Goal: Information Seeking & Learning: Learn about a topic

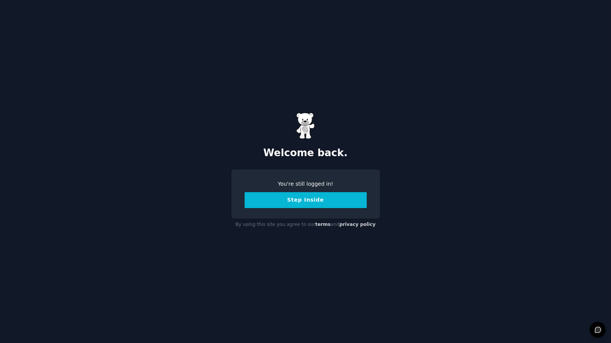
click at [307, 199] on button "Step Inside" at bounding box center [305, 200] width 122 height 16
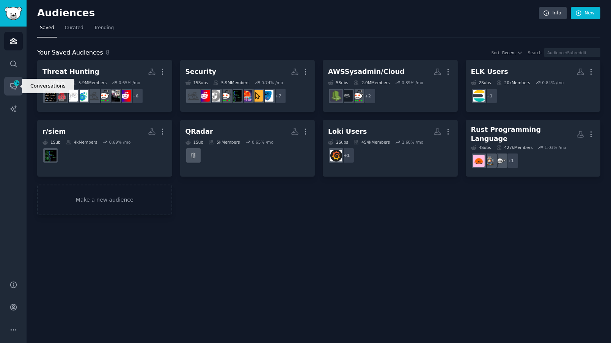
click at [14, 86] on icon "Sidebar" at bounding box center [13, 86] width 8 height 8
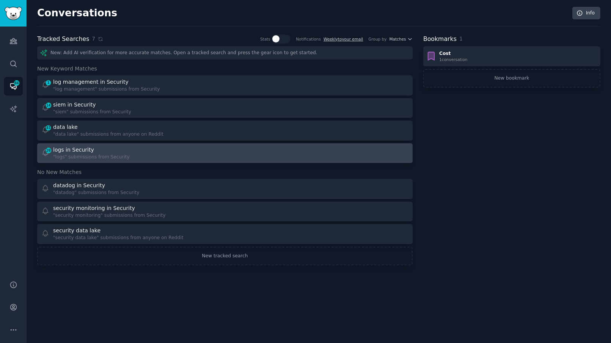
click at [149, 153] on div "28 logs in Security "logs" submissions from Security" at bounding box center [130, 153] width 179 height 15
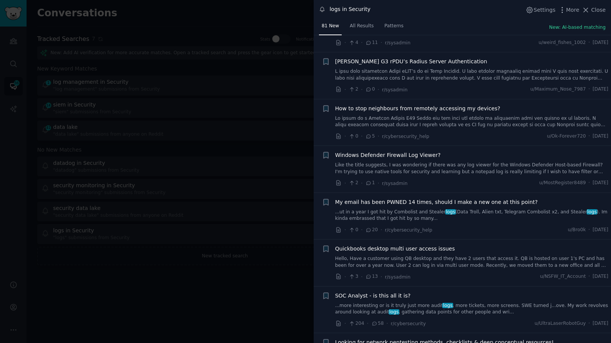
scroll to position [1874, 0]
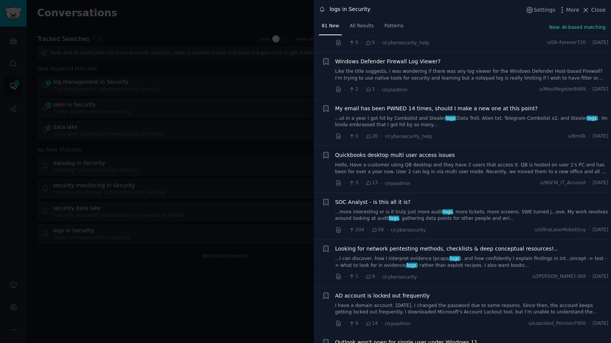
click at [186, 177] on div at bounding box center [305, 171] width 611 height 343
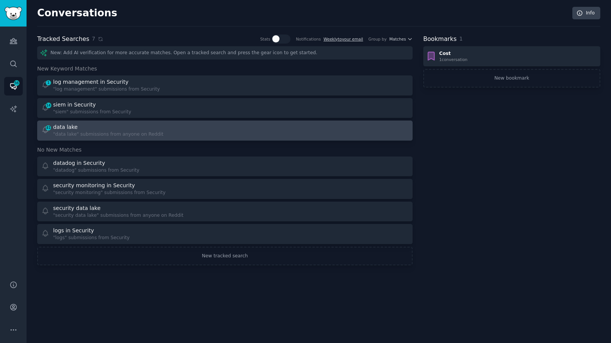
click at [133, 128] on div "data lake" at bounding box center [108, 127] width 110 height 8
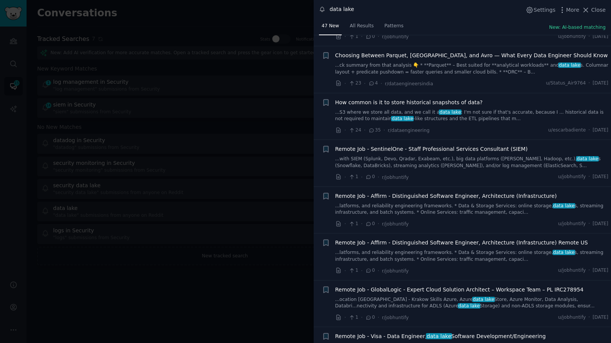
scroll to position [329, 0]
click at [493, 111] on link "...S3 where we store all data, and we call it a data lake : I'm not sure if tha…" at bounding box center [471, 115] width 273 height 13
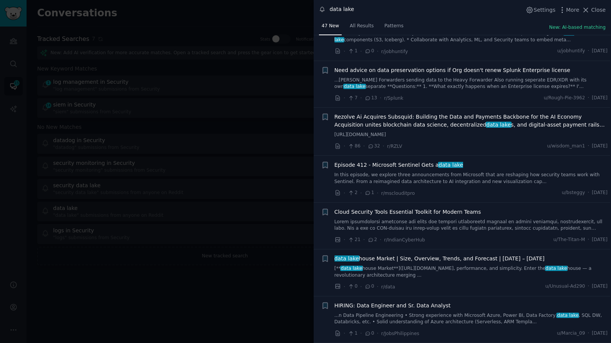
scroll to position [1667, 1]
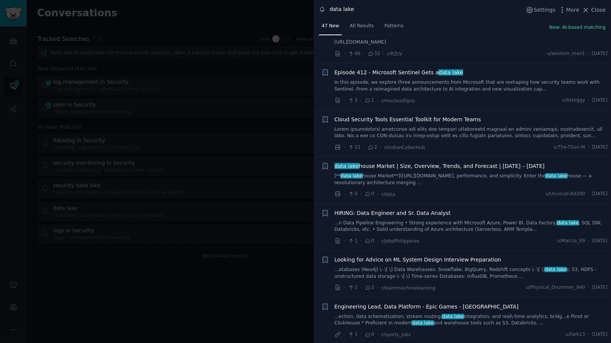
click at [464, 173] on link "[** data lake house Market**]([URL][DOMAIN_NAME], performance, and simplicity. …" at bounding box center [470, 179] width 273 height 13
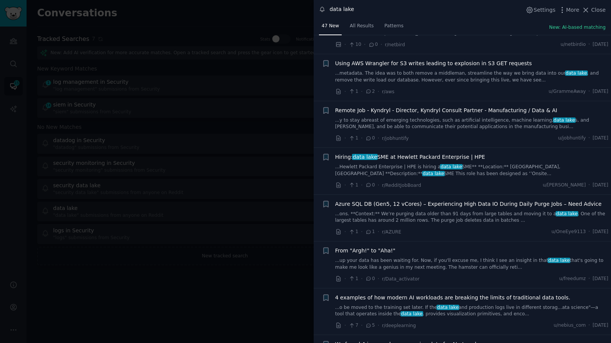
scroll to position [2620, 0]
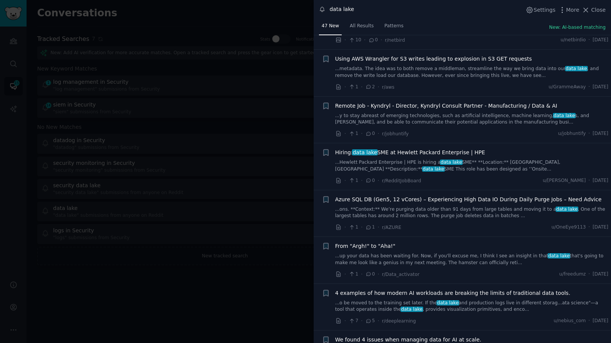
click at [236, 102] on div at bounding box center [305, 171] width 611 height 343
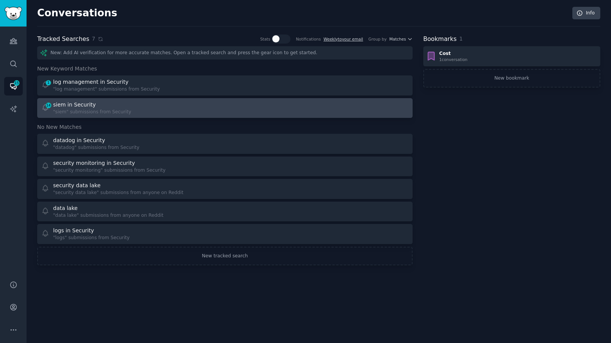
click at [175, 110] on div "14 siem in Security "siem" submissions from Security" at bounding box center [130, 108] width 179 height 15
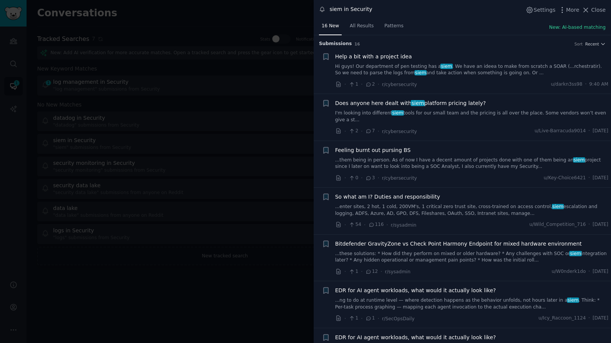
click at [451, 114] on link "I'm looking into different siem tools for our small team and the pricing is all…" at bounding box center [471, 116] width 273 height 13
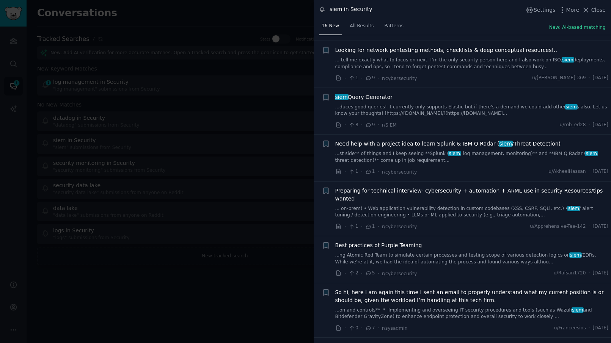
scroll to position [466, 0]
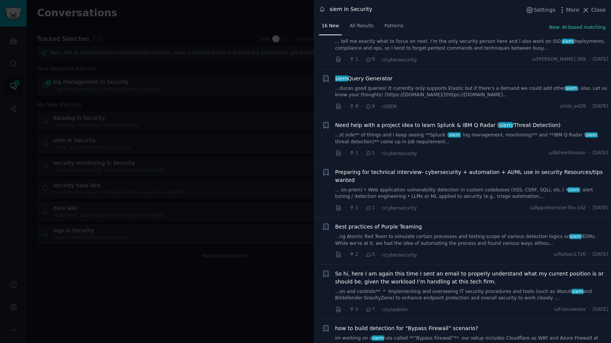
click at [479, 96] on link "...duces good queries! It currently only supports Elastic but if there's a dema…" at bounding box center [471, 91] width 273 height 13
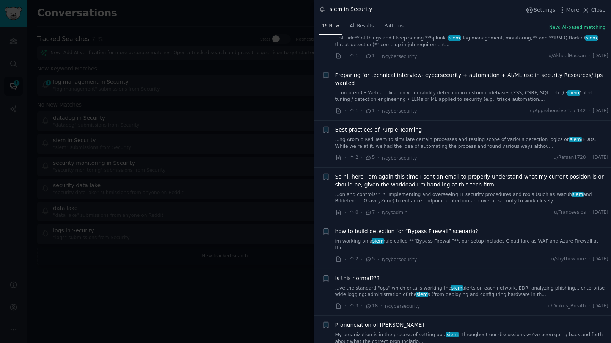
scroll to position [580, 0]
click at [231, 218] on div at bounding box center [305, 171] width 611 height 343
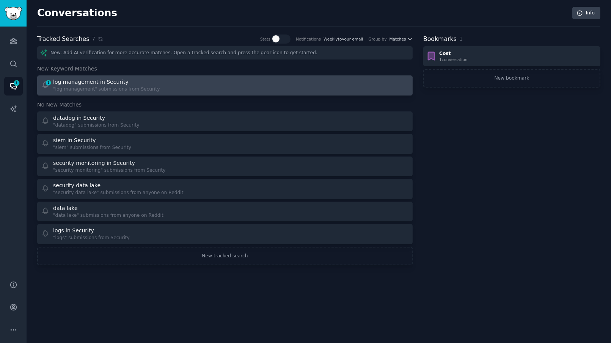
click at [183, 86] on div "1 log management in Security "log management" submissions from Security" at bounding box center [130, 85] width 179 height 15
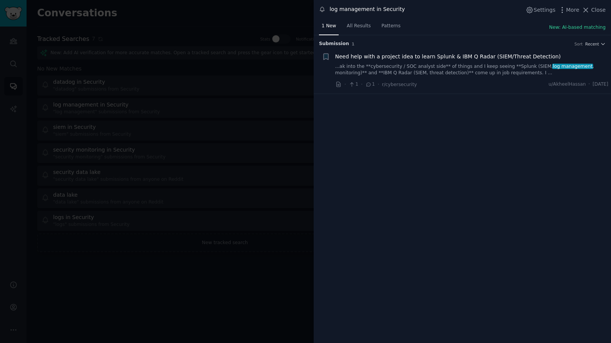
click at [79, 44] on div at bounding box center [305, 171] width 611 height 343
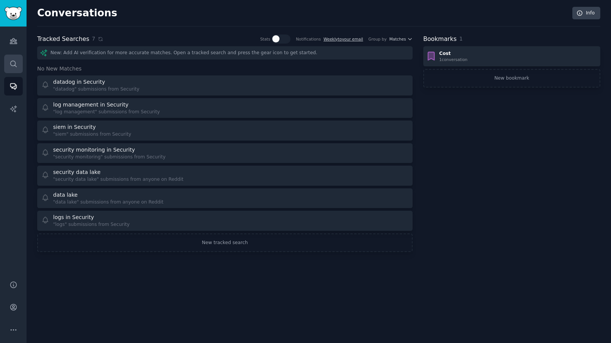
click at [19, 66] on link "Search" at bounding box center [13, 64] width 19 height 19
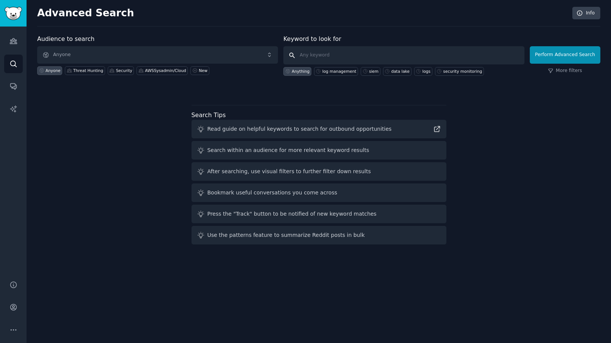
click at [337, 56] on input "text" at bounding box center [403, 55] width 241 height 18
type input "[DOMAIN_NAME]"
click button "Perform Advanced Search" at bounding box center [565, 54] width 71 height 17
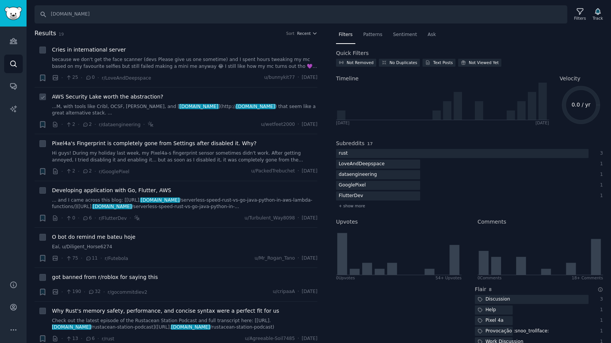
click at [135, 96] on span "AWS Security Lake worth the abstraction?" at bounding box center [107, 97] width 111 height 8
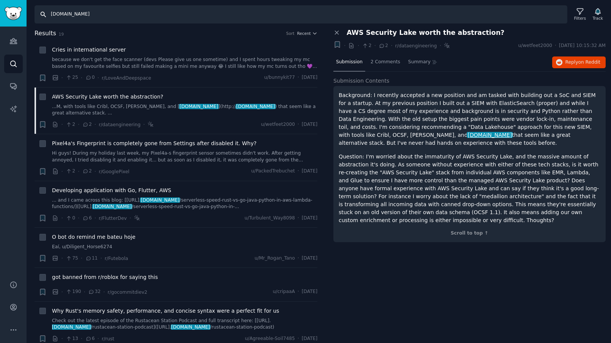
click at [64, 14] on input "[DOMAIN_NAME]" at bounding box center [300, 14] width 533 height 18
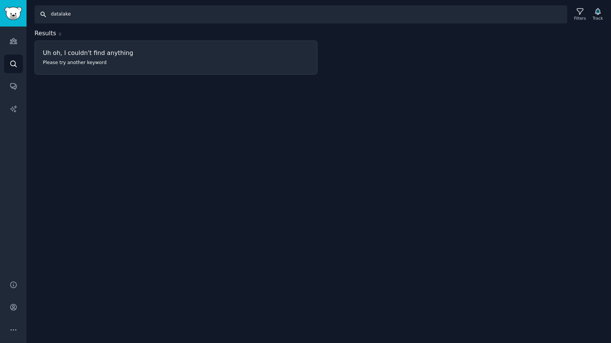
type input "datalake"
